Goal: Task Accomplishment & Management: Complete application form

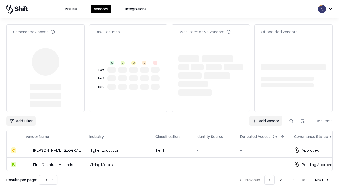
click at [266, 116] on link "Add Vendor" at bounding box center [265, 121] width 33 height 10
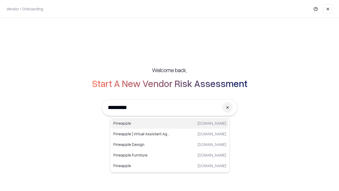
click at [170, 123] on div "Pineapple [DOMAIN_NAME]" at bounding box center [169, 123] width 117 height 11
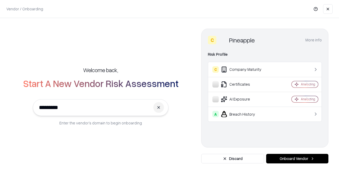
type input "*********"
click at [297, 158] on button "Onboard Vendor" at bounding box center [297, 159] width 62 height 10
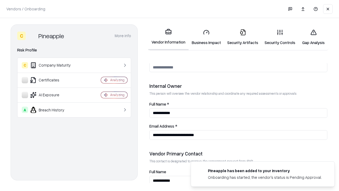
scroll to position [274, 0]
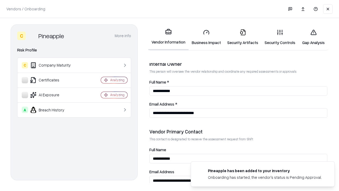
click at [206, 37] on link "Business Impact" at bounding box center [206, 37] width 35 height 25
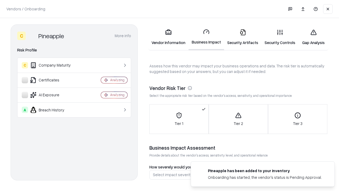
click at [313, 37] on link "Gap Analysis" at bounding box center [313, 37] width 30 height 25
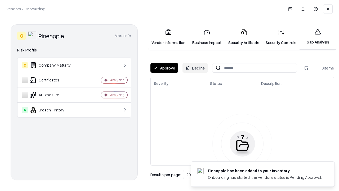
click at [164, 68] on button "Approve" at bounding box center [164, 68] width 28 height 10
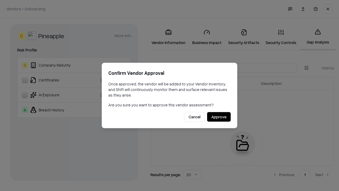
click at [219, 117] on button "Approve" at bounding box center [219, 117] width 24 height 10
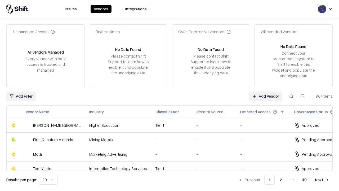
type input "*********"
click at [266, 96] on link "Add Vendor" at bounding box center [265, 96] width 33 height 10
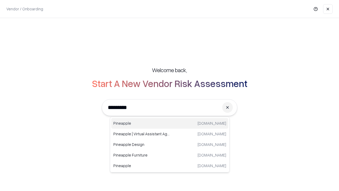
click at [170, 123] on div "Pineapple [DOMAIN_NAME]" at bounding box center [169, 123] width 117 height 11
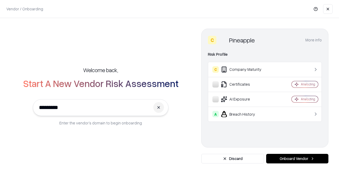
type input "*********"
click at [297, 158] on button "Onboard Vendor" at bounding box center [297, 159] width 62 height 10
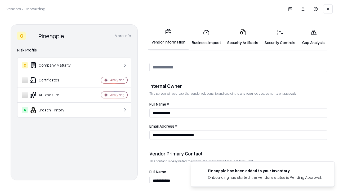
scroll to position [274, 0]
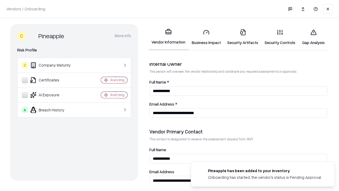
click at [313, 37] on link "Gap Analysis" at bounding box center [313, 37] width 30 height 25
